Goal: Submit feedback/report problem

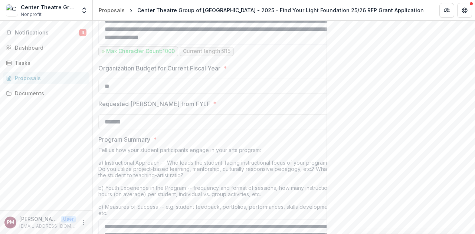
scroll to position [481, 0]
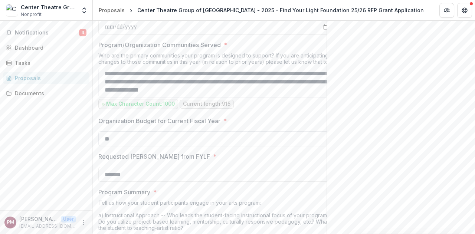
click at [249, 145] on input "**" at bounding box center [217, 139] width 238 height 15
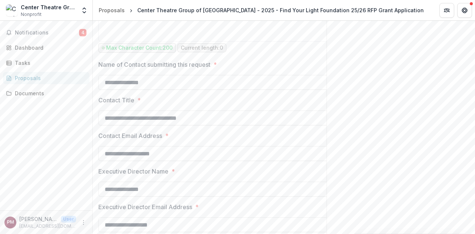
scroll to position [1055, 0]
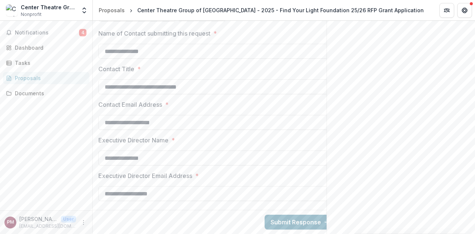
type input "**********"
click at [288, 220] on button "Submit Response" at bounding box center [300, 222] width 71 height 15
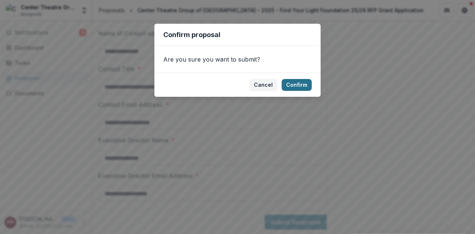
click at [296, 84] on button "Confirm" at bounding box center [297, 85] width 30 height 12
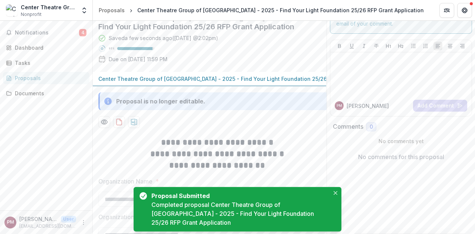
scroll to position [29, 0]
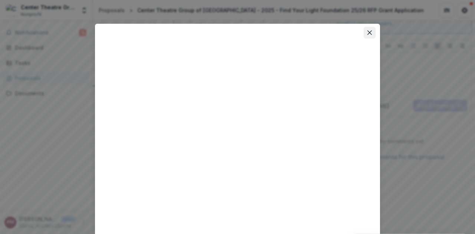
click at [369, 30] on button "Close" at bounding box center [370, 33] width 12 height 12
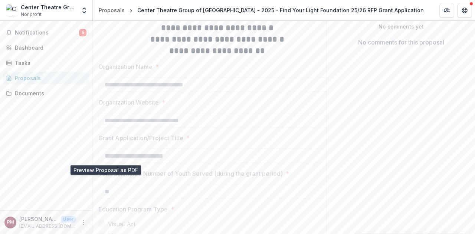
scroll to position [0, 0]
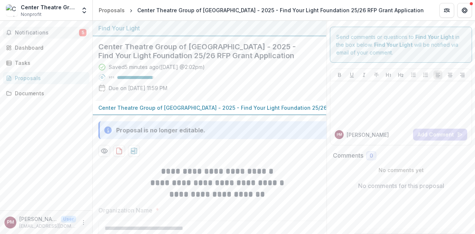
click at [45, 32] on span "Notifications" at bounding box center [47, 33] width 64 height 6
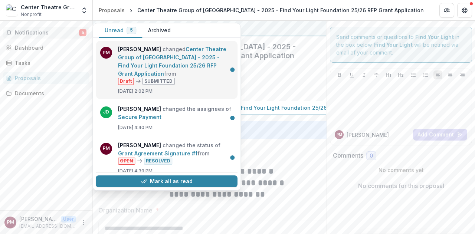
click at [187, 68] on link "Center Theatre Group of [GEOGRAPHIC_DATA] - 2025 - Find Your Light Foundation 2…" at bounding box center [172, 61] width 108 height 31
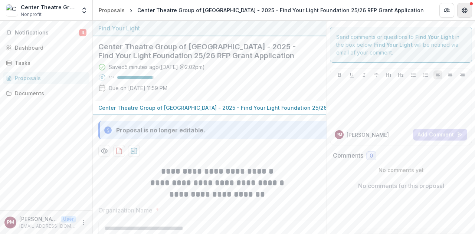
click at [470, 10] on button "Get Help" at bounding box center [465, 10] width 15 height 15
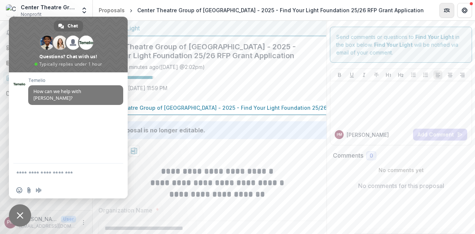
click at [448, 14] on button "Partners" at bounding box center [447, 10] width 15 height 15
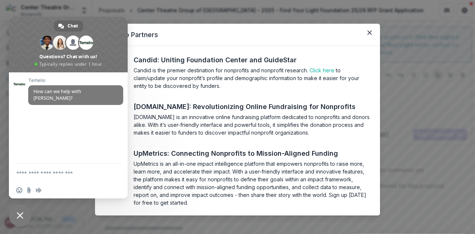
click at [361, 38] on header "Temelio Partners" at bounding box center [237, 35] width 285 height 22
click at [368, 34] on icon "Close" at bounding box center [370, 32] width 4 height 4
